Goal: Information Seeking & Learning: Learn about a topic

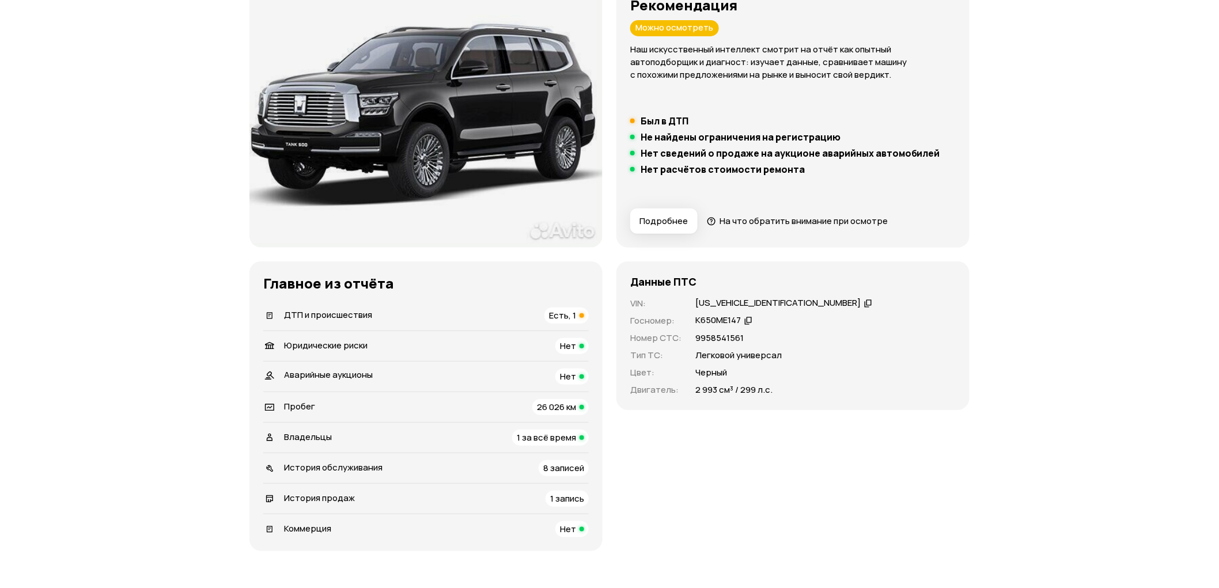
scroll to position [192, 0]
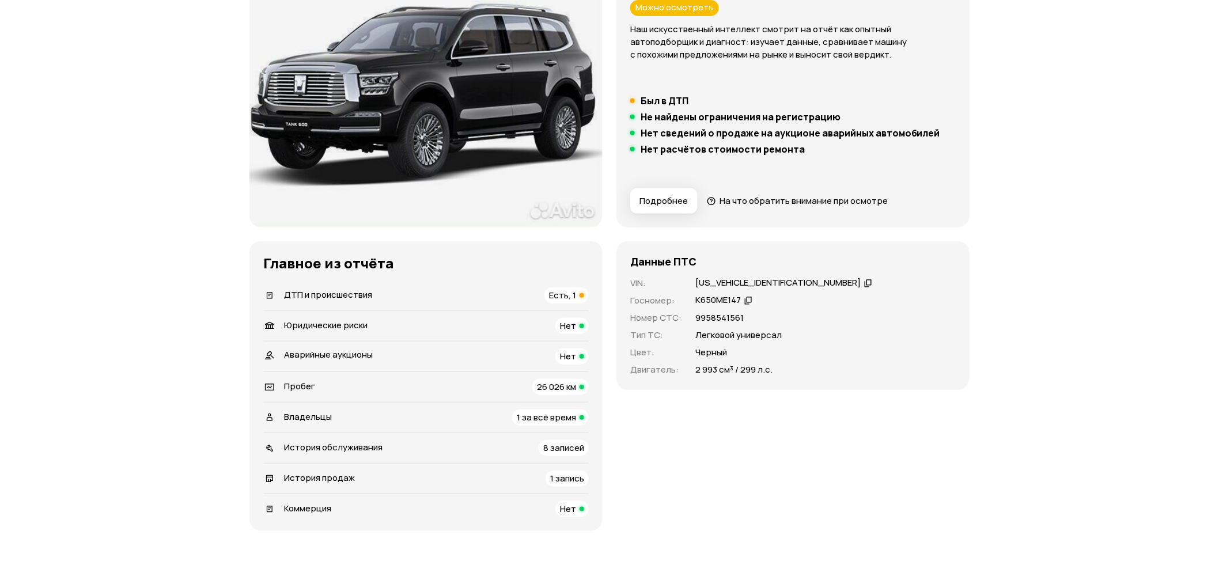
click at [683, 259] on h4 "Данные ПТС" at bounding box center [663, 261] width 66 height 13
click at [555, 297] on span "Есть, 1" at bounding box center [562, 295] width 27 height 12
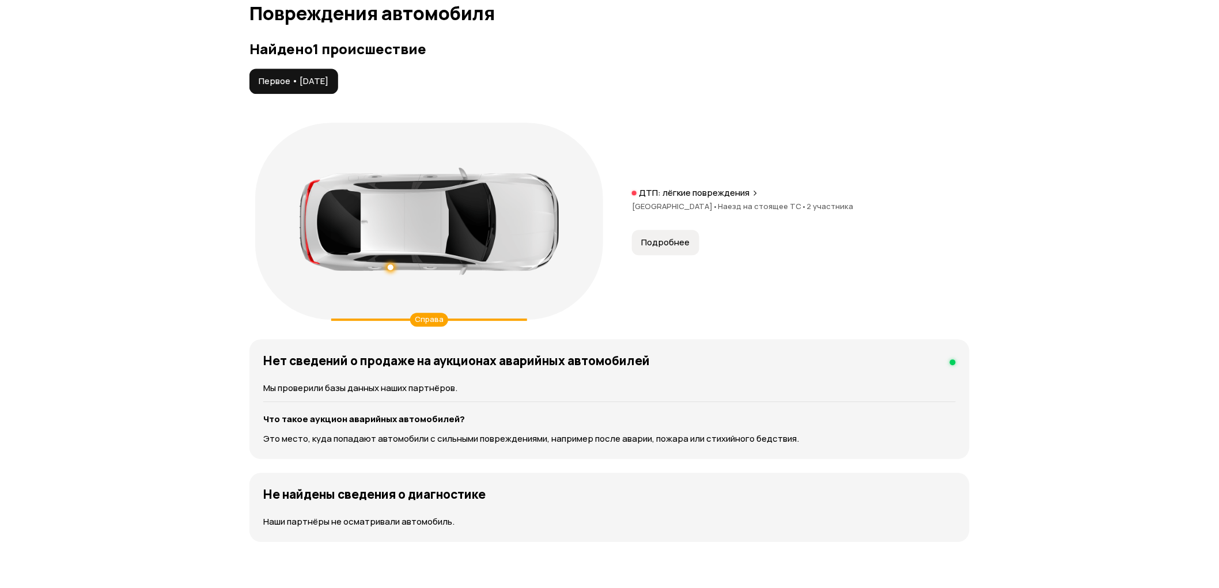
scroll to position [1234, 0]
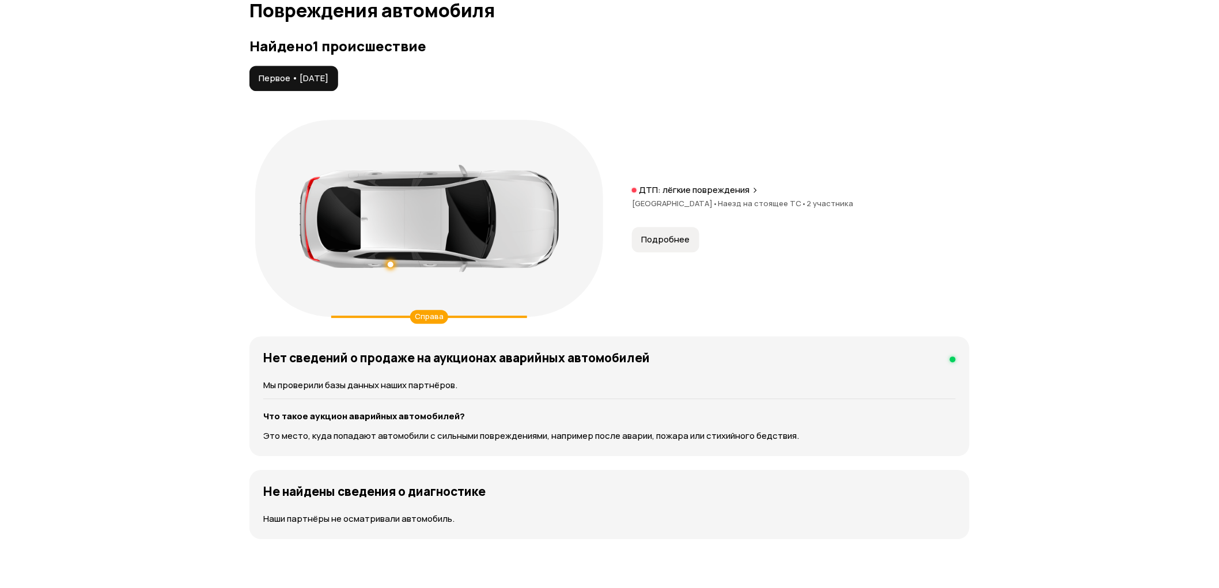
drag, startPoint x: 444, startPoint y: 315, endPoint x: 468, endPoint y: 315, distance: 24.2
click at [468, 316] on div "Справа" at bounding box center [429, 317] width 196 height 2
drag, startPoint x: 413, startPoint y: 315, endPoint x: 509, endPoint y: 310, distance: 96.4
click at [503, 312] on div "Справа" at bounding box center [429, 218] width 348 height 197
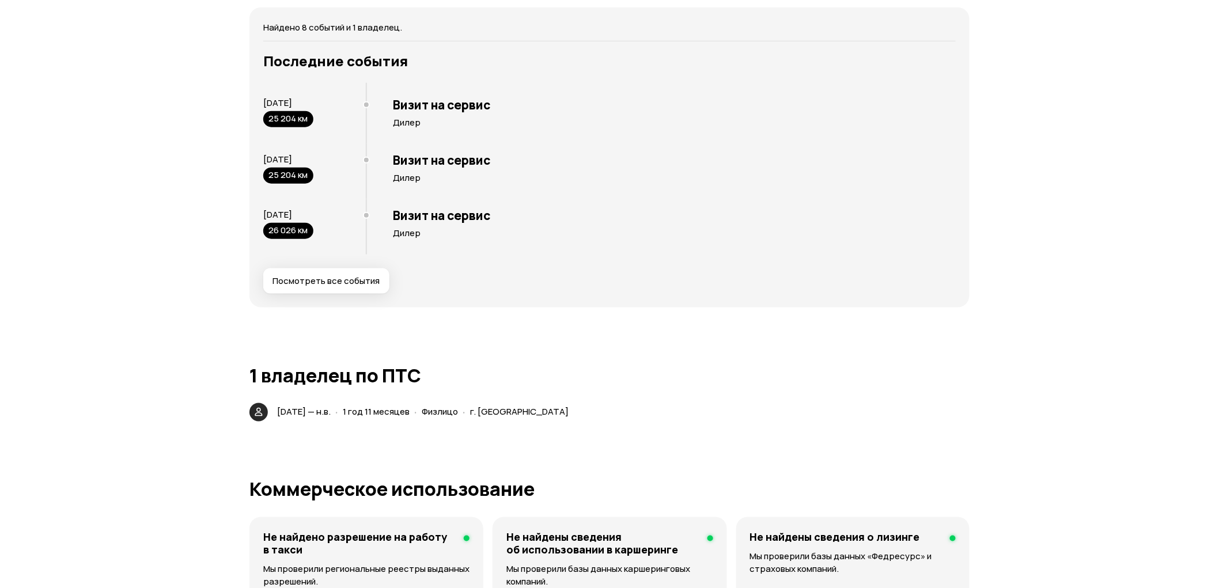
scroll to position [2322, 0]
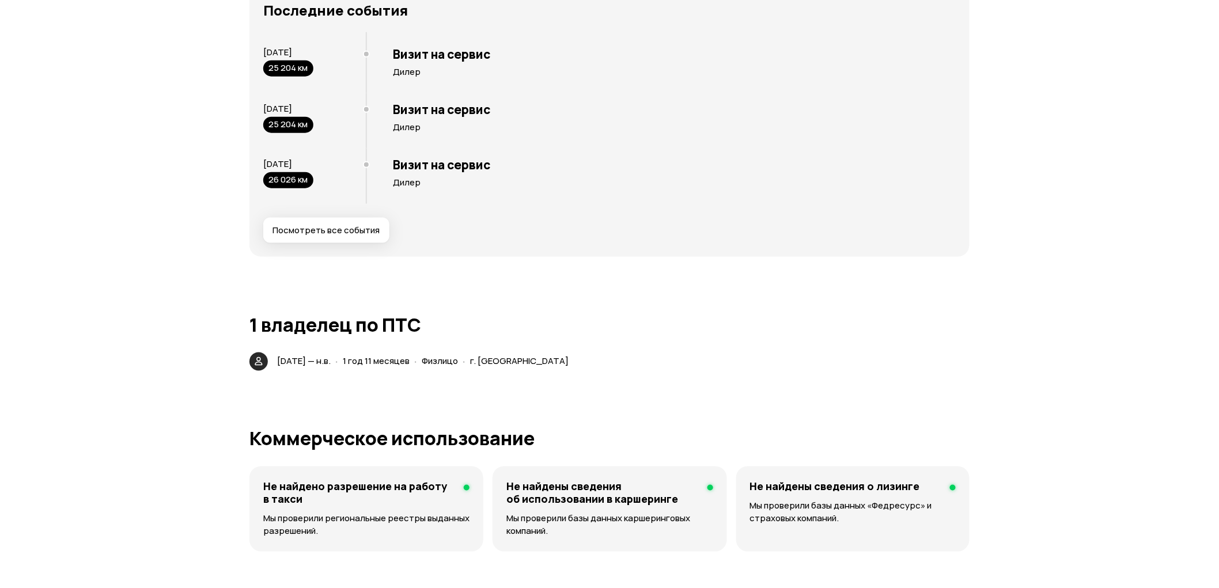
click at [341, 233] on span "Посмотреть все события" at bounding box center [326, 231] width 107 height 12
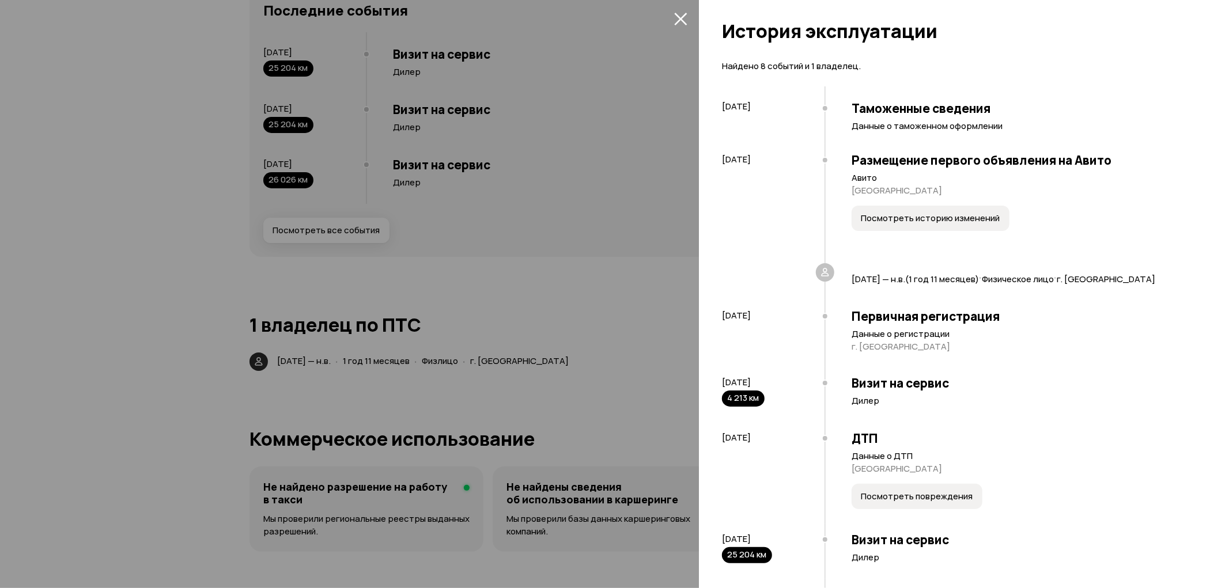
click at [567, 273] on div at bounding box center [614, 294] width 1229 height 588
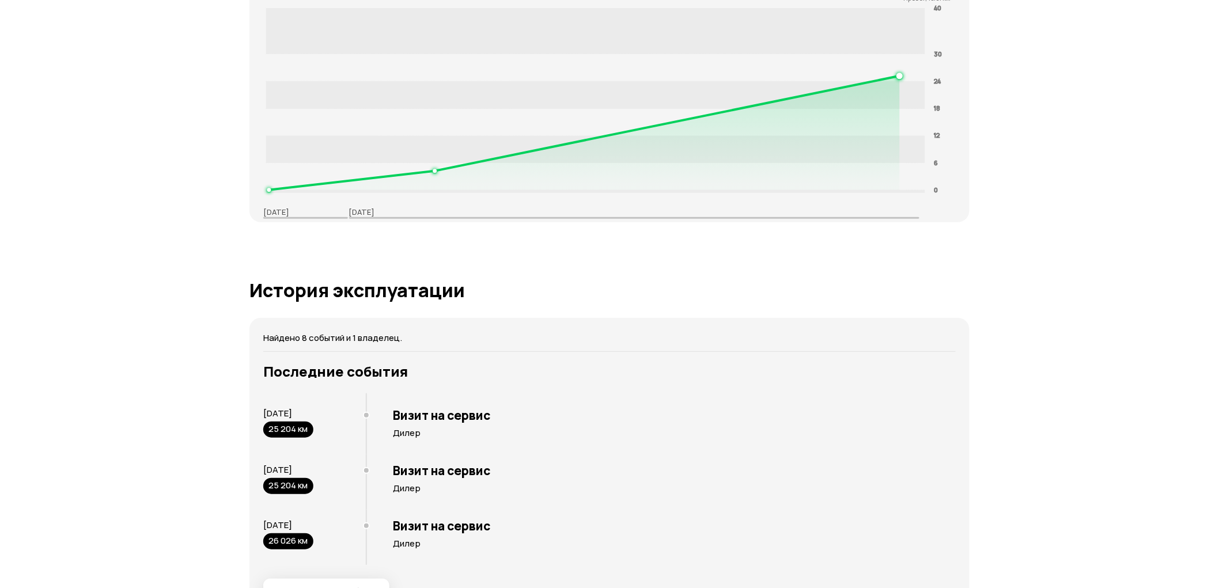
scroll to position [1938, 0]
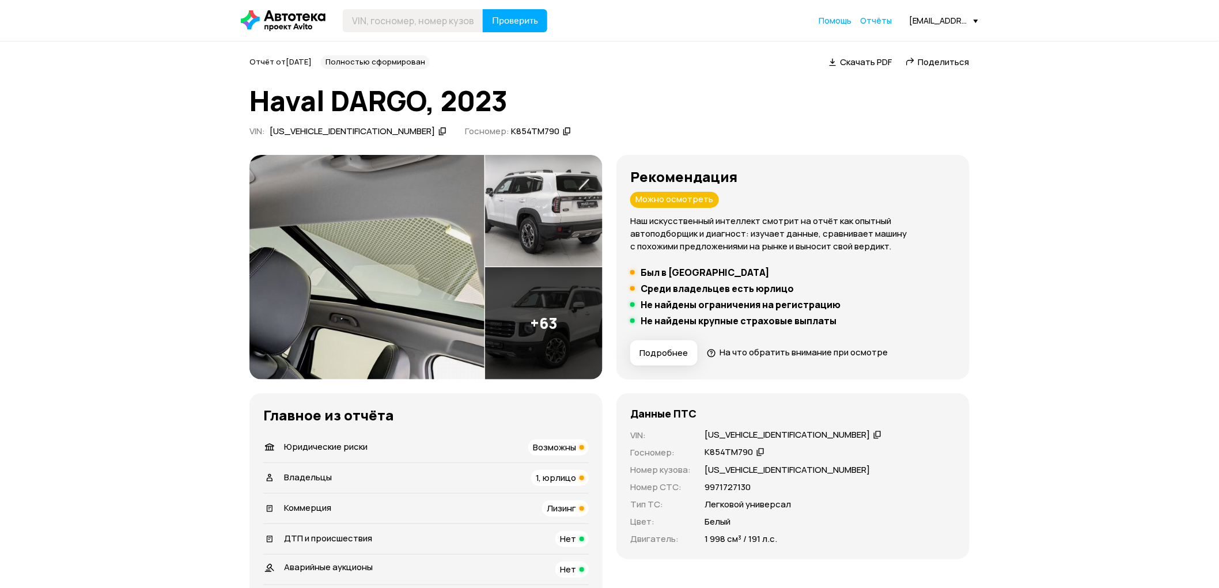
click at [569, 204] on img at bounding box center [544, 211] width 118 height 112
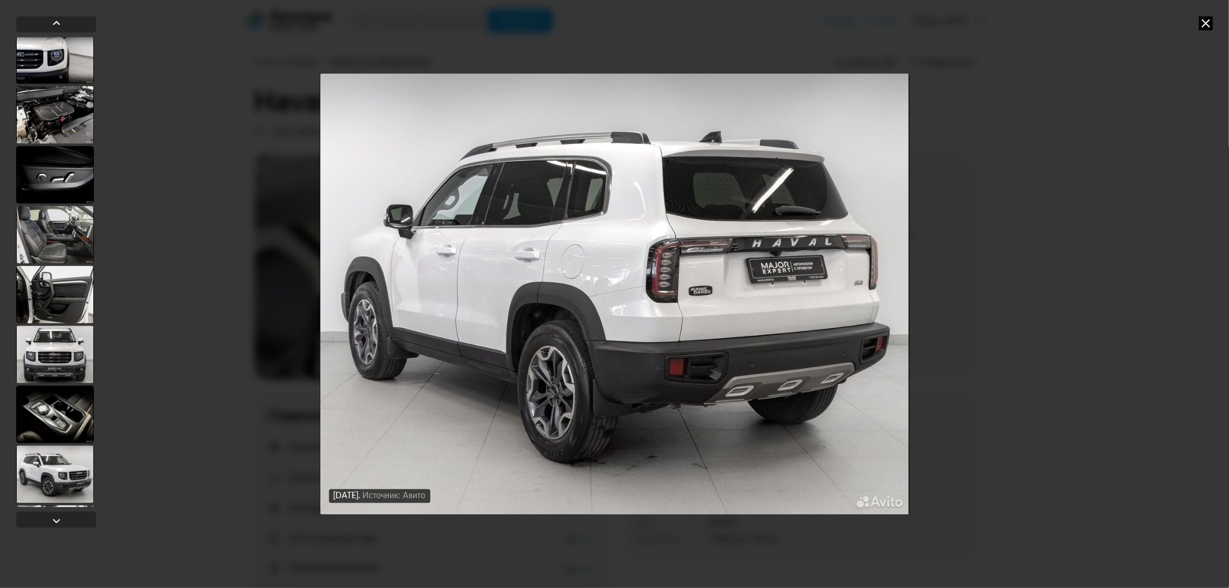
click at [45, 252] on div at bounding box center [55, 235] width 78 height 58
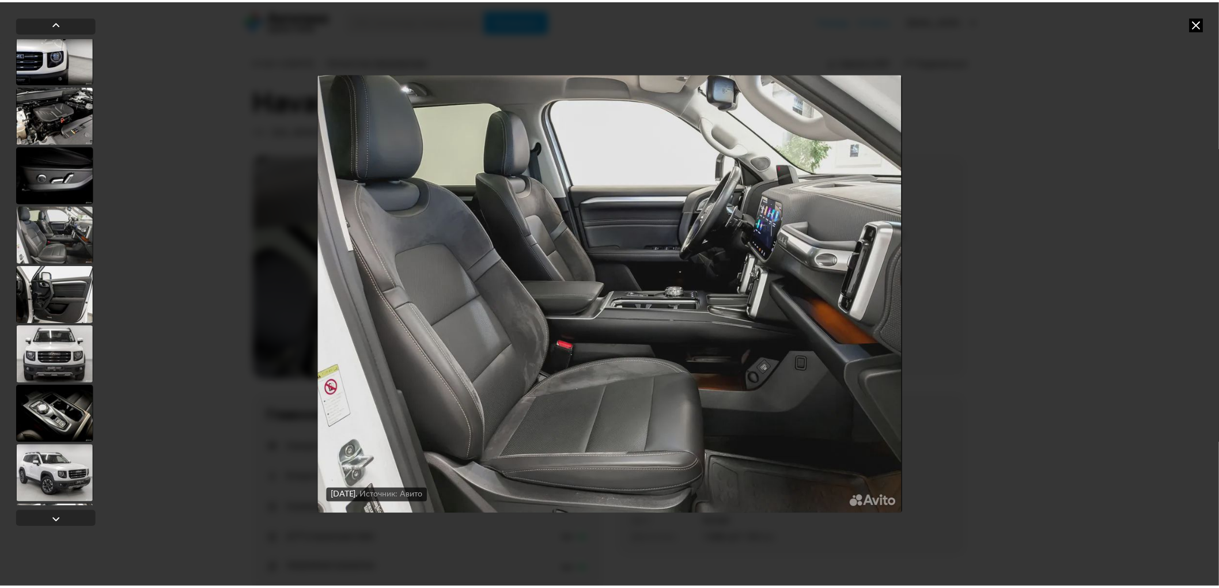
scroll to position [191, 0]
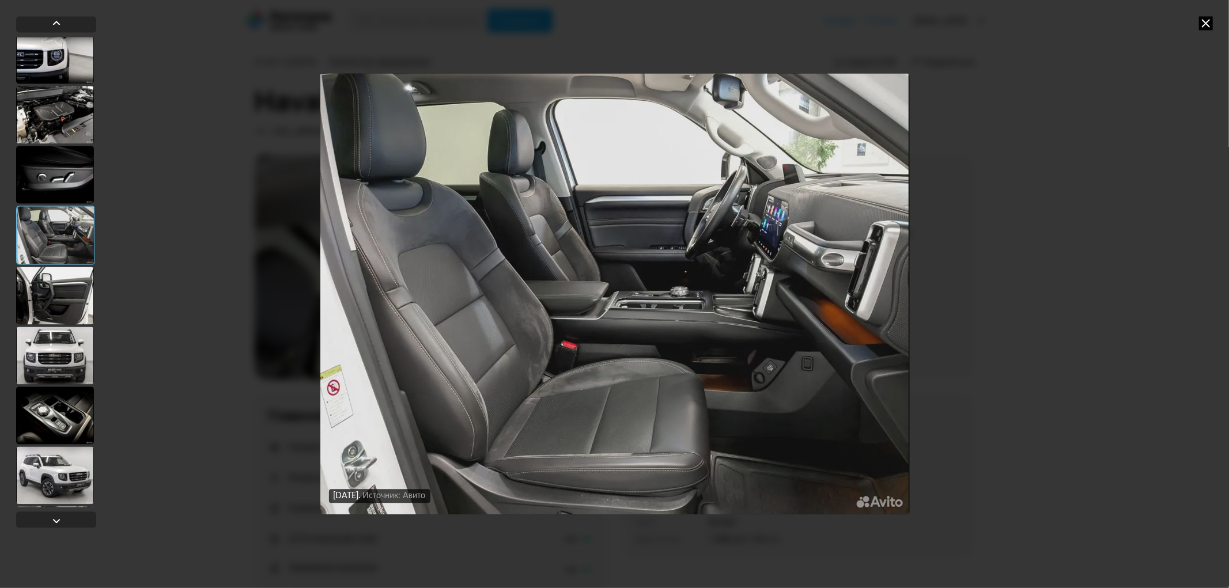
click at [1212, 16] on icon at bounding box center [1206, 23] width 14 height 14
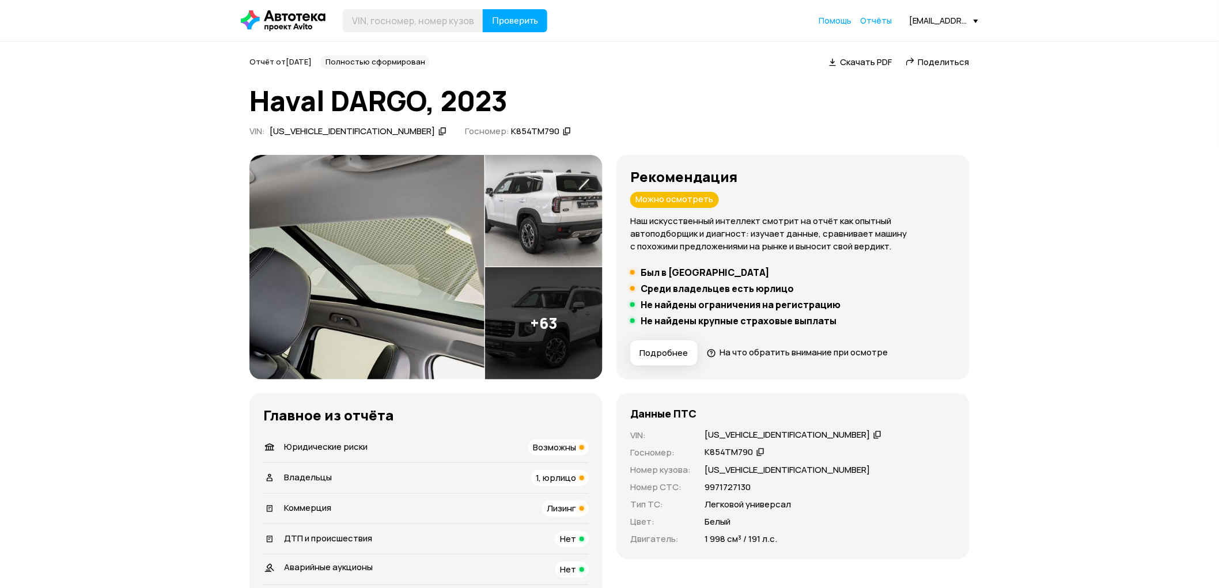
click at [262, 20] on icon at bounding box center [283, 20] width 85 height 21
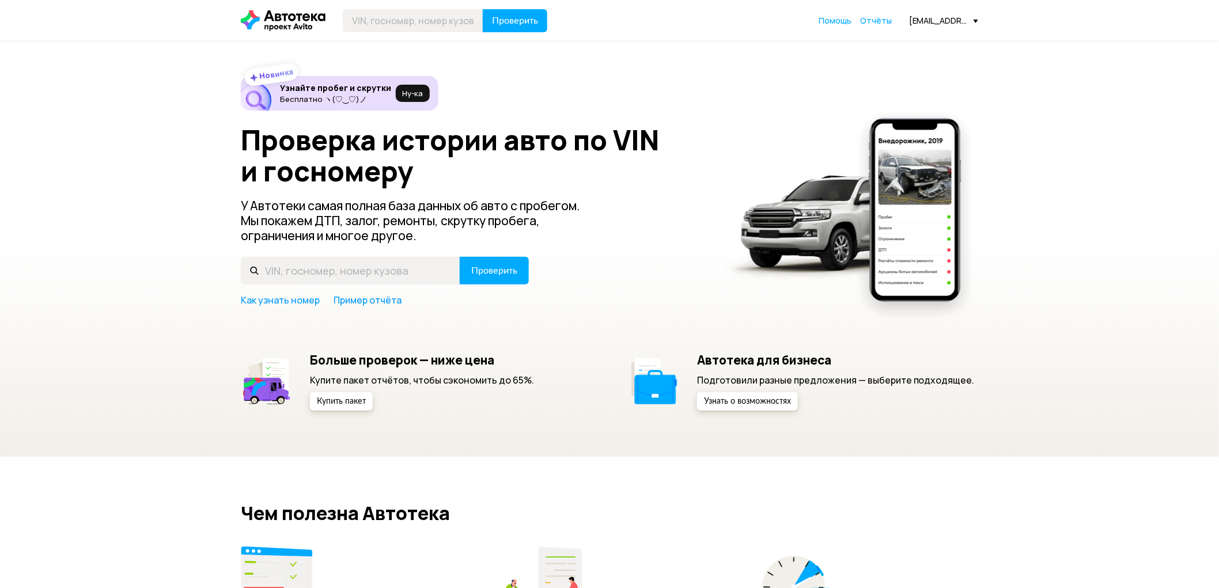
click at [278, 15] on icon at bounding box center [283, 20] width 85 height 21
